Goal: Transaction & Acquisition: Purchase product/service

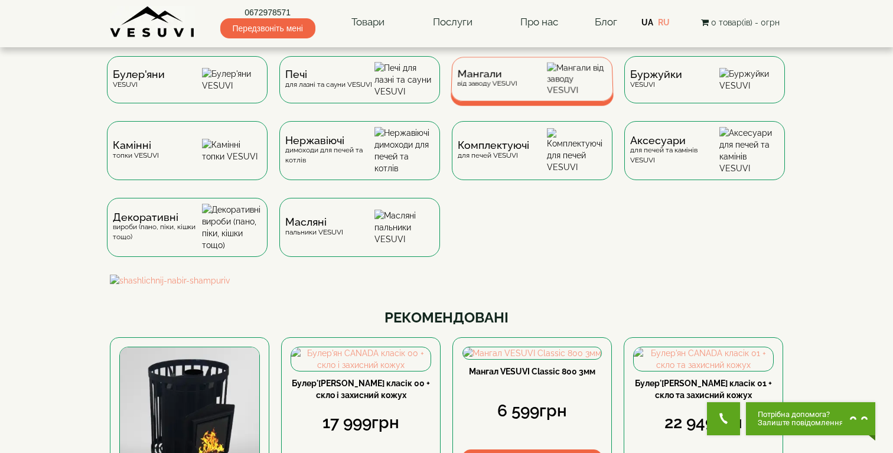
click at [515, 79] on span "Мангали" at bounding box center [487, 74] width 60 height 9
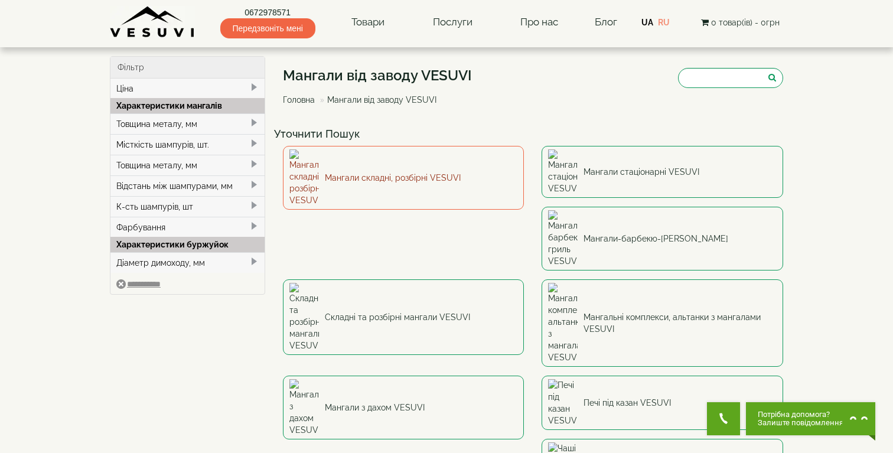
click at [424, 158] on link "Мангали складні, розбірні VESUVI" at bounding box center [404, 178] width 242 height 64
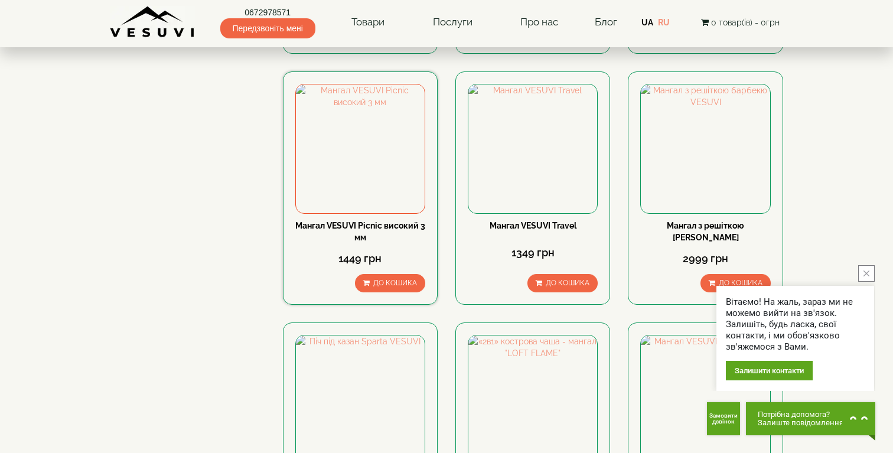
scroll to position [598, 0]
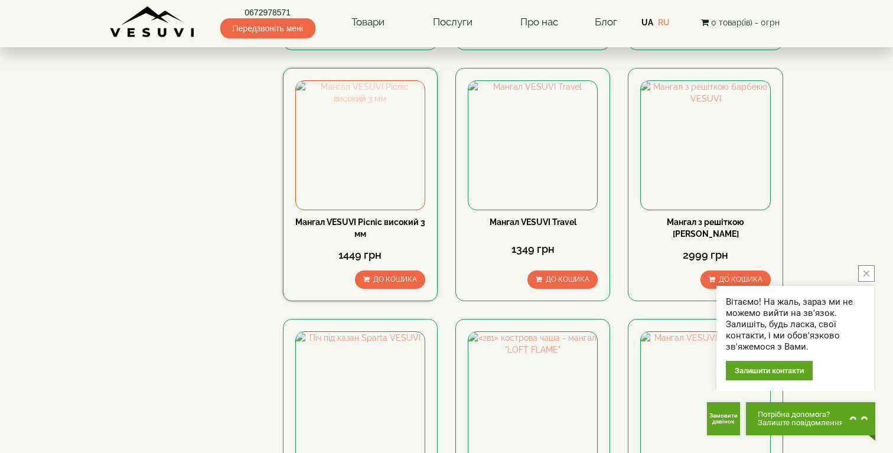
click at [371, 149] on img at bounding box center [360, 145] width 129 height 129
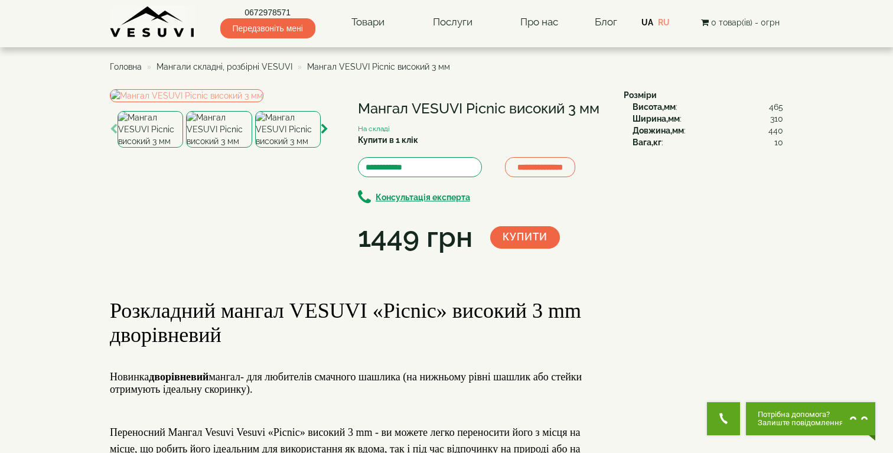
click at [272, 148] on img at bounding box center [288, 129] width 66 height 37
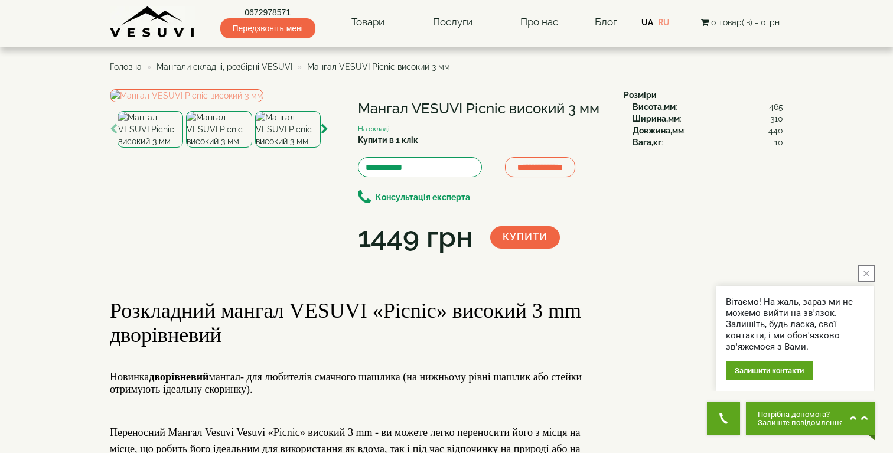
click at [191, 148] on img at bounding box center [219, 129] width 66 height 37
click at [139, 148] on img at bounding box center [151, 129] width 66 height 37
click at [210, 148] on img at bounding box center [219, 129] width 66 height 37
click at [209, 148] on img at bounding box center [219, 129] width 66 height 37
click at [168, 148] on img at bounding box center [151, 129] width 66 height 37
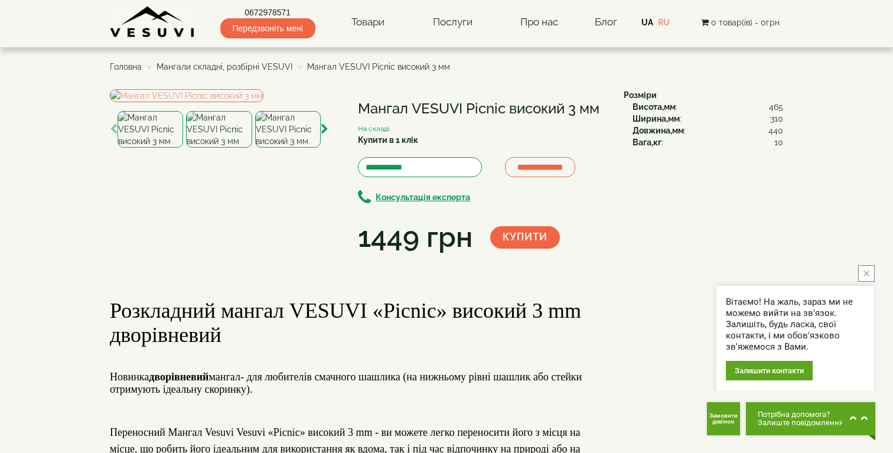
click at [275, 148] on img at bounding box center [288, 129] width 66 height 37
click at [134, 148] on img at bounding box center [151, 129] width 66 height 37
click at [198, 148] on img at bounding box center [219, 129] width 66 height 37
click at [164, 148] on img at bounding box center [151, 129] width 66 height 37
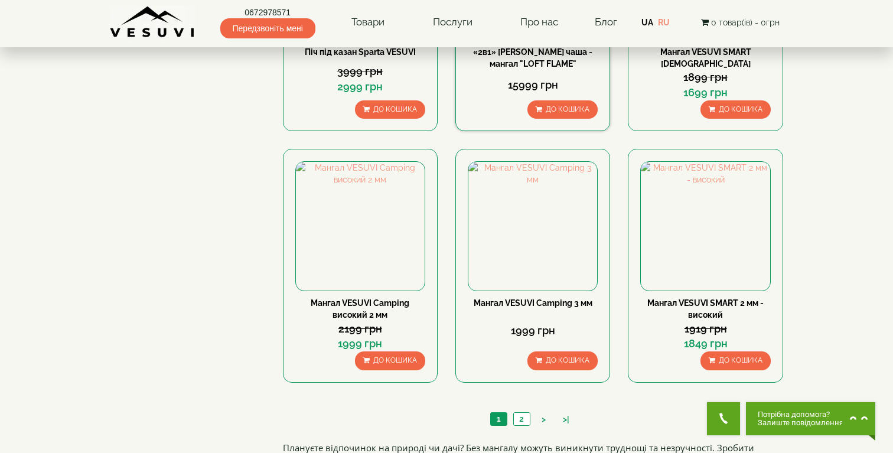
scroll to position [1021, 0]
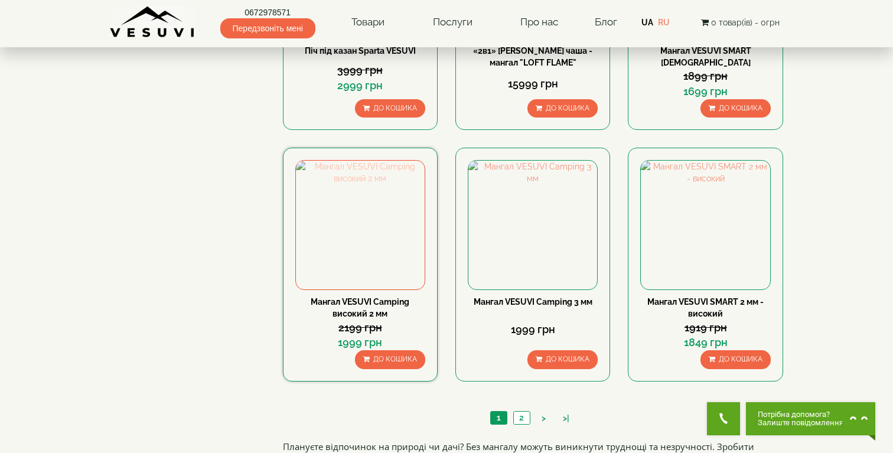
click at [360, 187] on img at bounding box center [360, 225] width 129 height 129
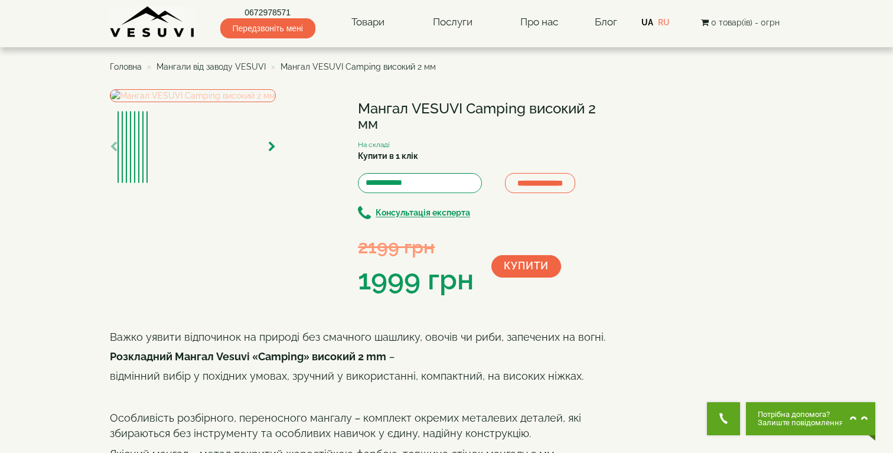
click at [220, 102] on img at bounding box center [193, 95] width 166 height 13
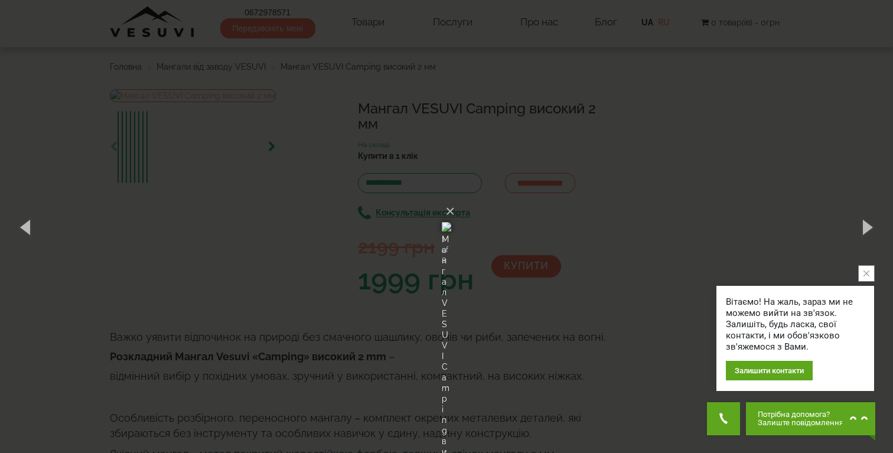
click at [668, 214] on div "× Мангал VESUVI Camping високий 2 мм 1 of 8 Loading..." at bounding box center [446, 226] width 893 height 453
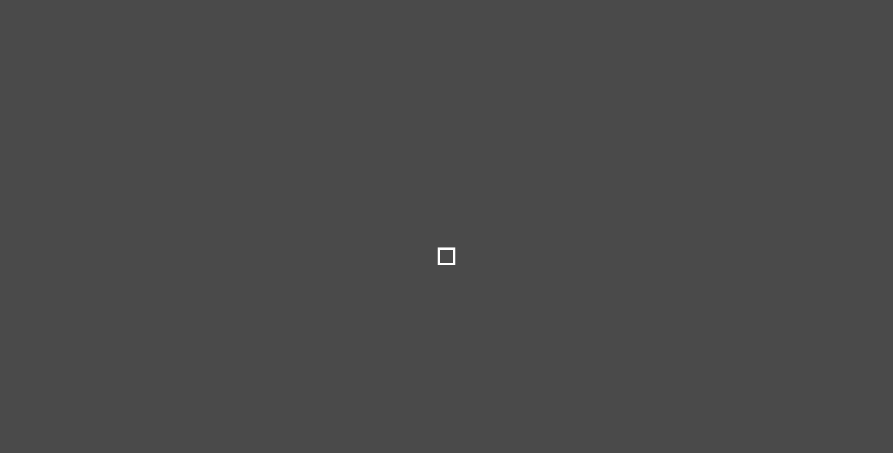
select select
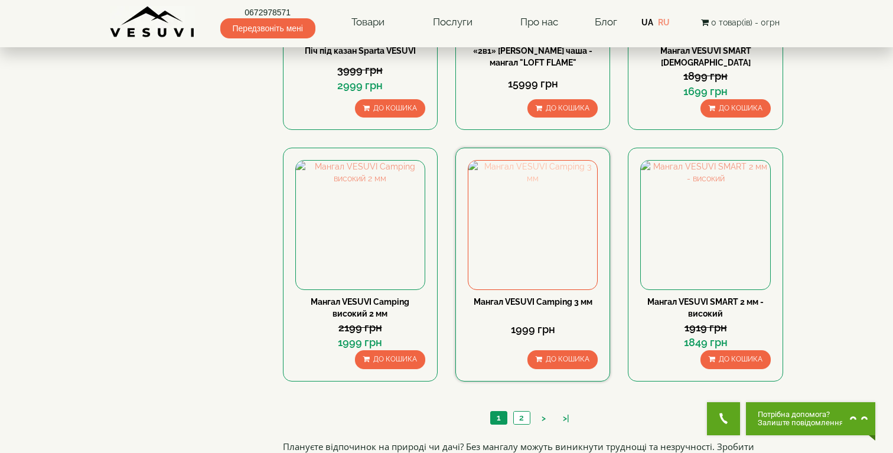
click at [522, 275] on img at bounding box center [532, 225] width 129 height 129
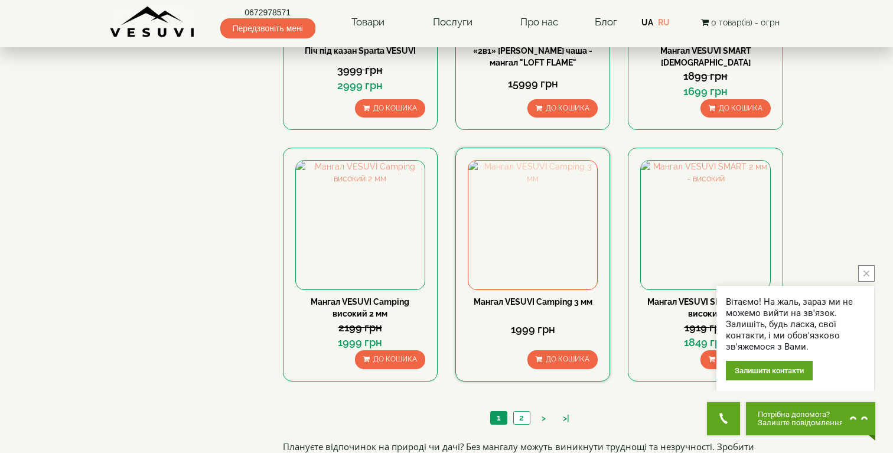
click at [584, 279] on img at bounding box center [532, 225] width 129 height 129
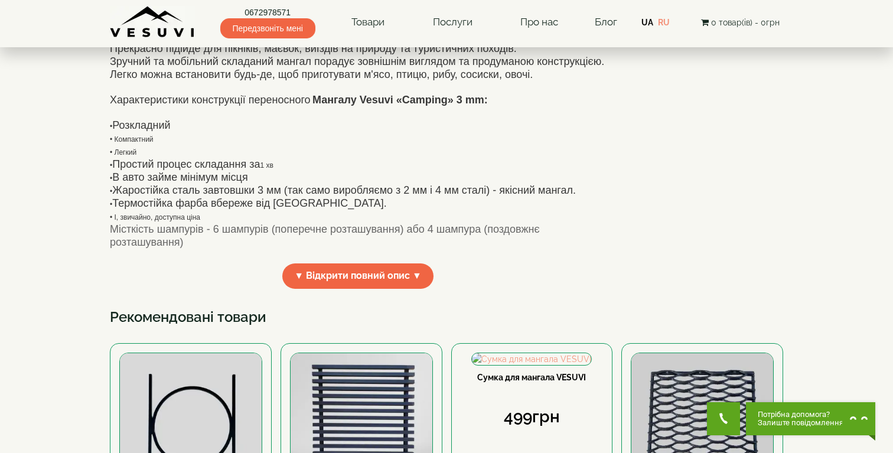
scroll to position [283, 0]
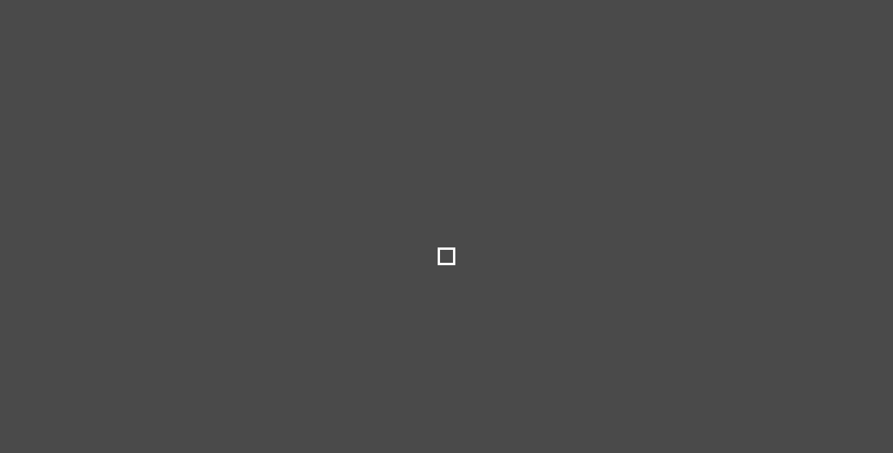
select select
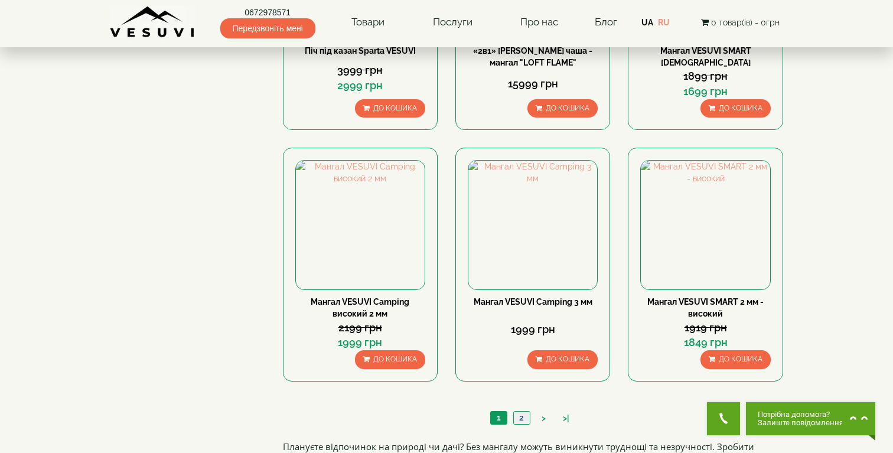
click at [524, 418] on link "2" at bounding box center [521, 418] width 17 height 12
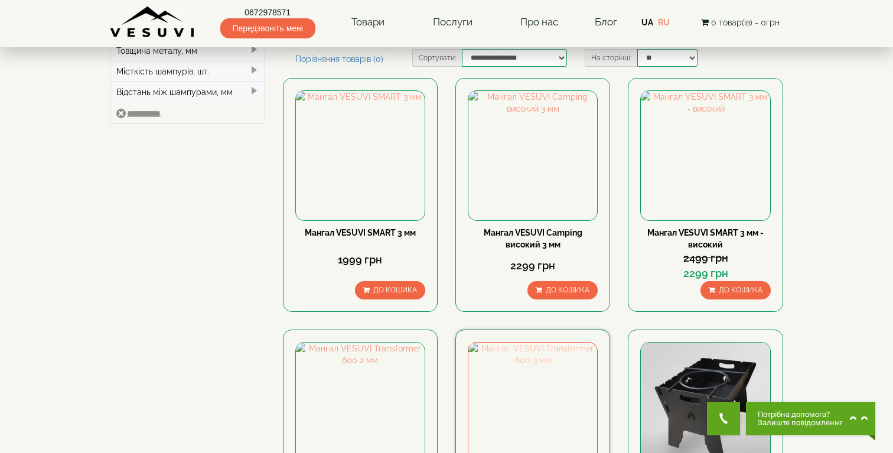
scroll to position [84, 0]
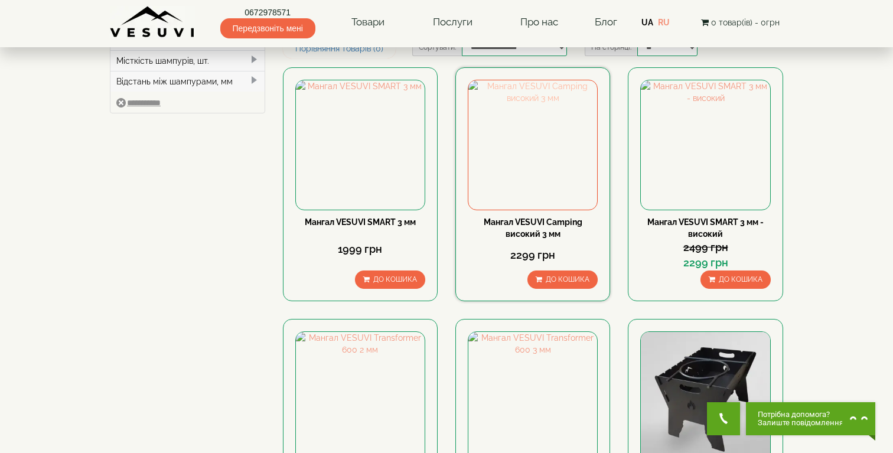
click at [537, 121] on img at bounding box center [532, 144] width 129 height 129
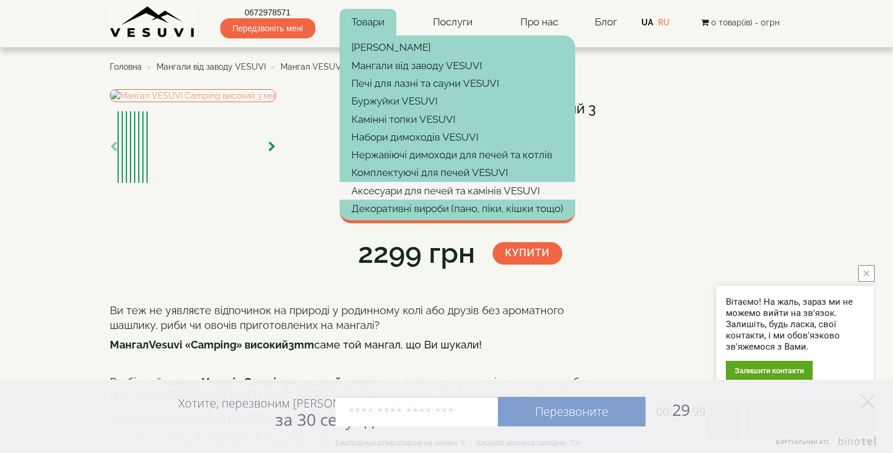
click at [385, 191] on link "Аксесуари для печей та камінів VESUVI" at bounding box center [458, 191] width 236 height 18
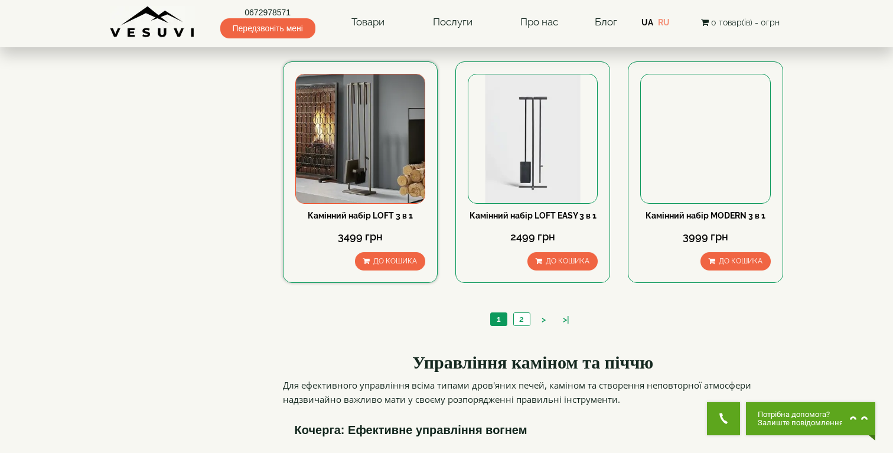
scroll to position [1228, 0]
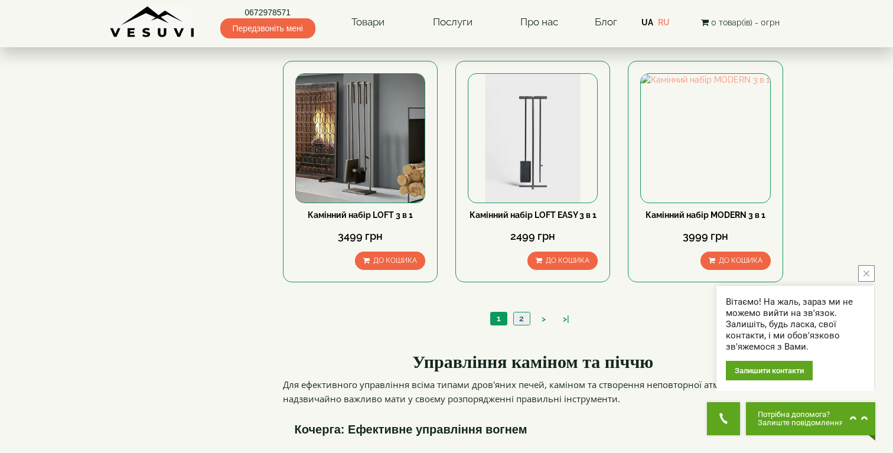
click at [515, 312] on link "2" at bounding box center [521, 318] width 17 height 12
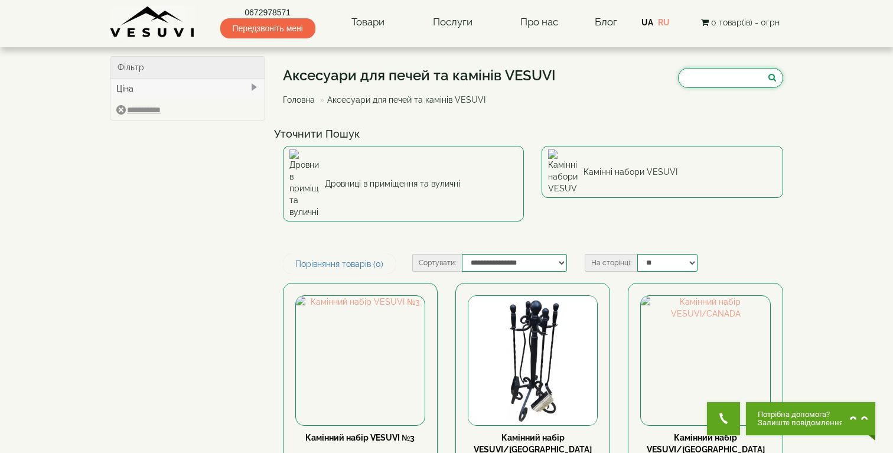
click at [715, 69] on input "search" at bounding box center [730, 78] width 105 height 20
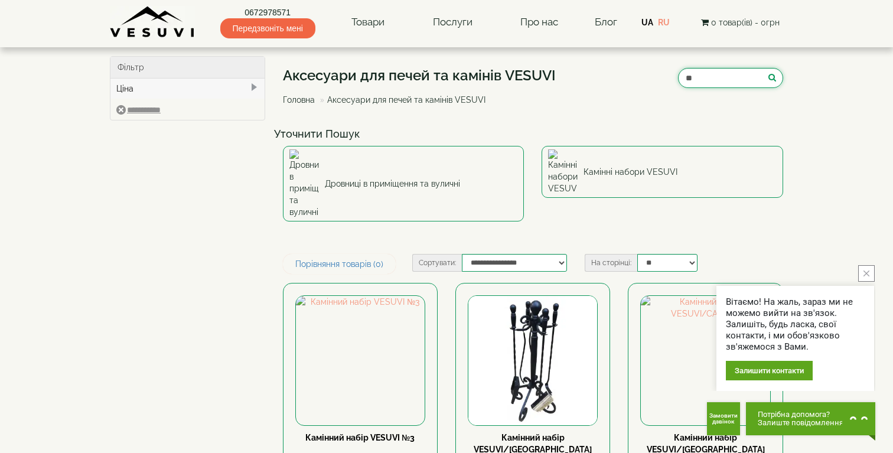
type input "*"
type input "*******"
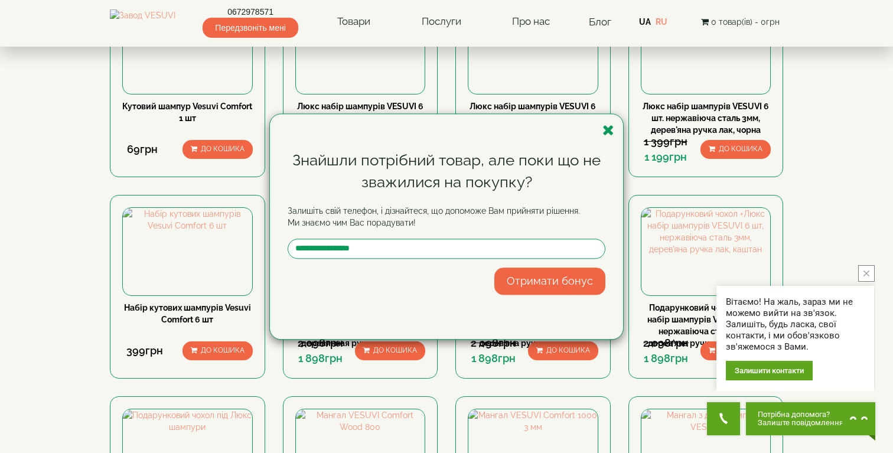
scroll to position [260, 0]
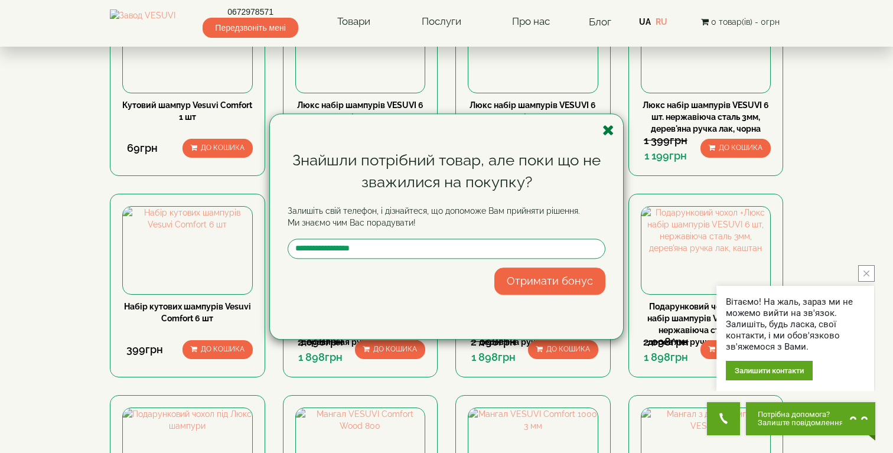
click at [604, 131] on icon "button" at bounding box center [609, 130] width 12 height 15
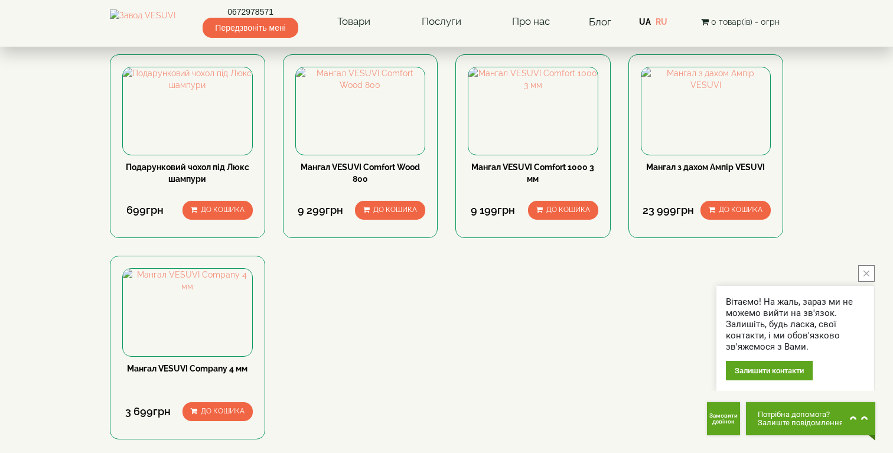
scroll to position [613, 0]
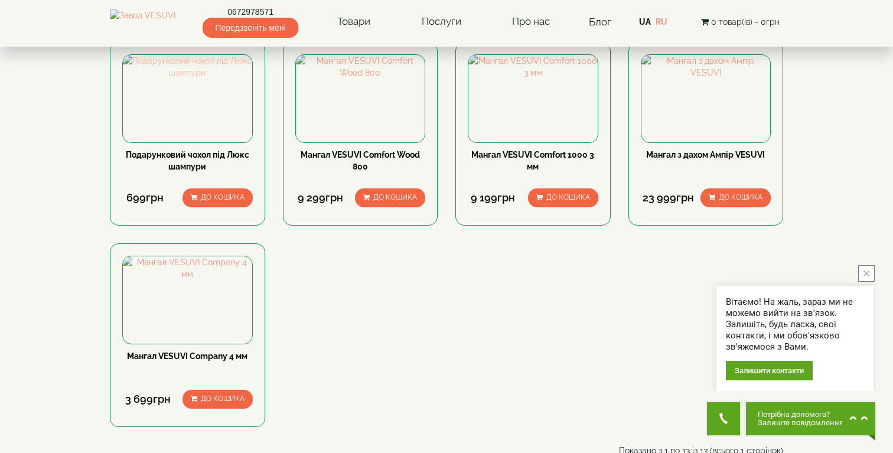
click at [222, 79] on img at bounding box center [187, 67] width 129 height 24
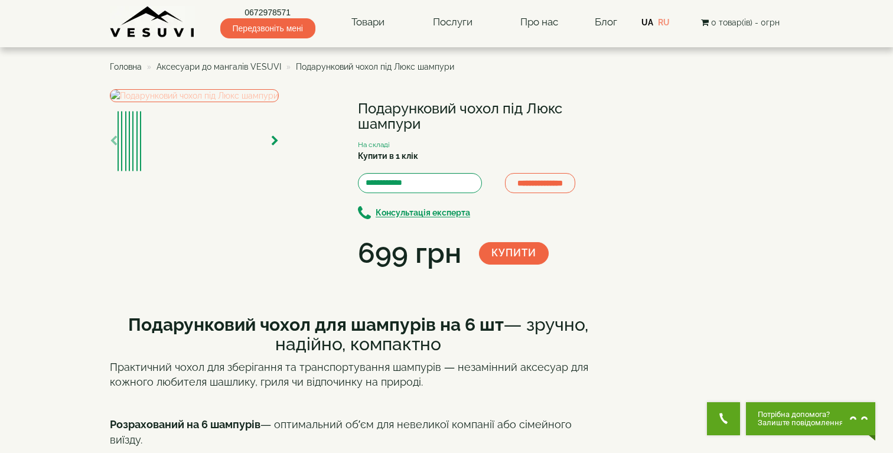
click at [209, 102] on img at bounding box center [194, 95] width 169 height 13
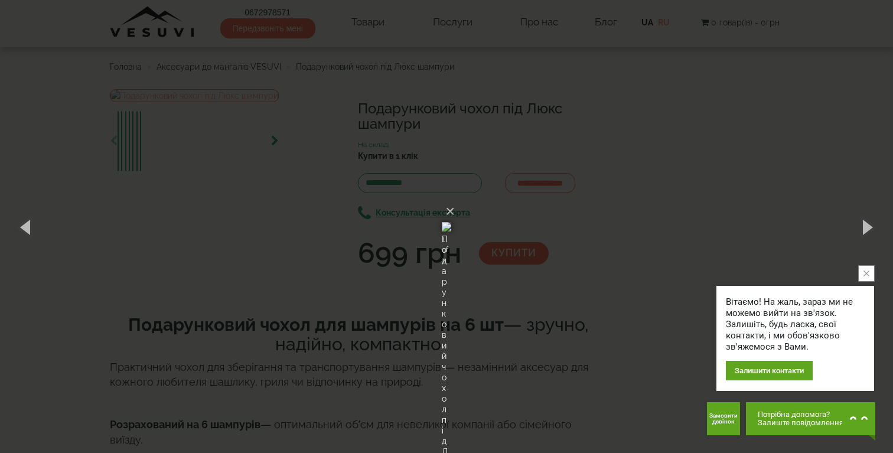
click at [734, 175] on div "× Подарунковий чохол під Люкс шампури 1 of 7 Loading..." at bounding box center [446, 226] width 893 height 453
